Goal: Task Accomplishment & Management: Use online tool/utility

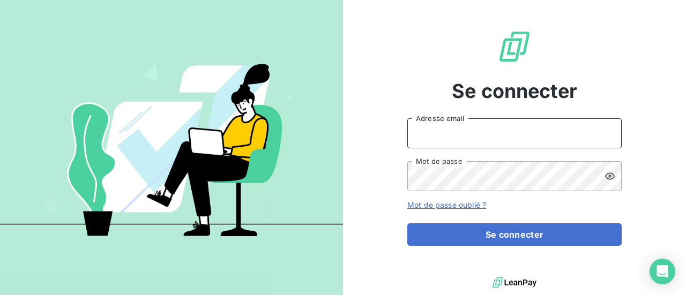
type input "[EMAIL_ADDRESS][DOMAIN_NAME]"
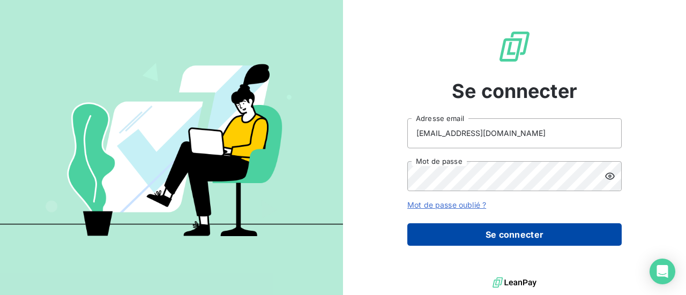
click at [483, 230] on button "Se connecter" at bounding box center [514, 234] width 214 height 23
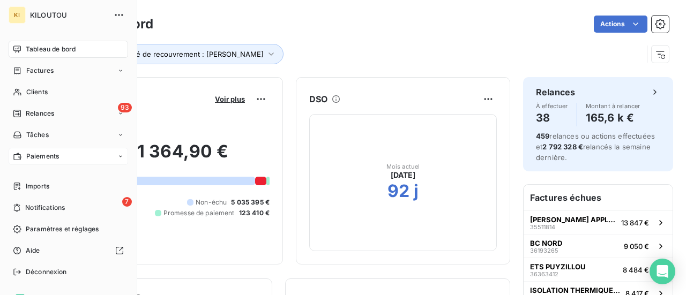
click at [38, 158] on span "Paiements" at bounding box center [42, 157] width 33 height 10
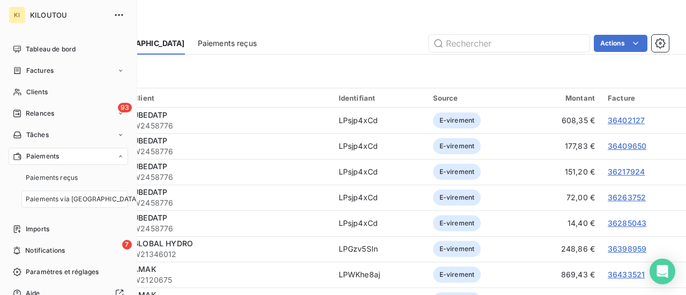
click at [43, 200] on span "Paiements via [GEOGRAPHIC_DATA]" at bounding box center [82, 200] width 113 height 10
click at [42, 199] on span "Paiements via [GEOGRAPHIC_DATA]" at bounding box center [82, 200] width 113 height 10
